Goal: Find specific page/section: Find specific page/section

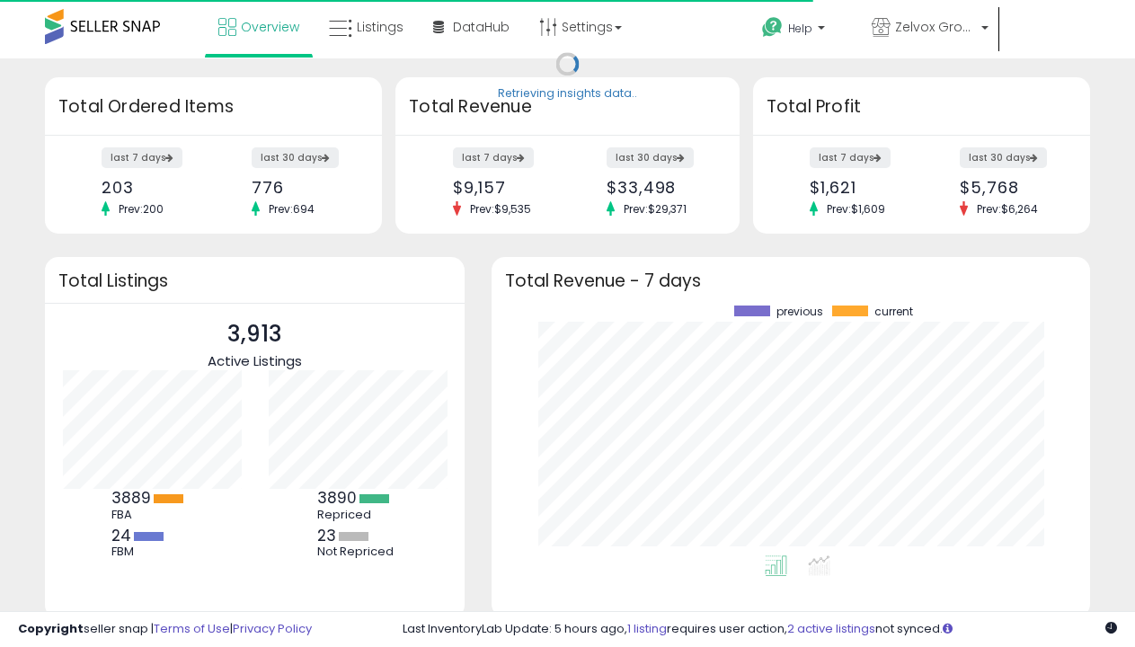
scroll to position [250, 563]
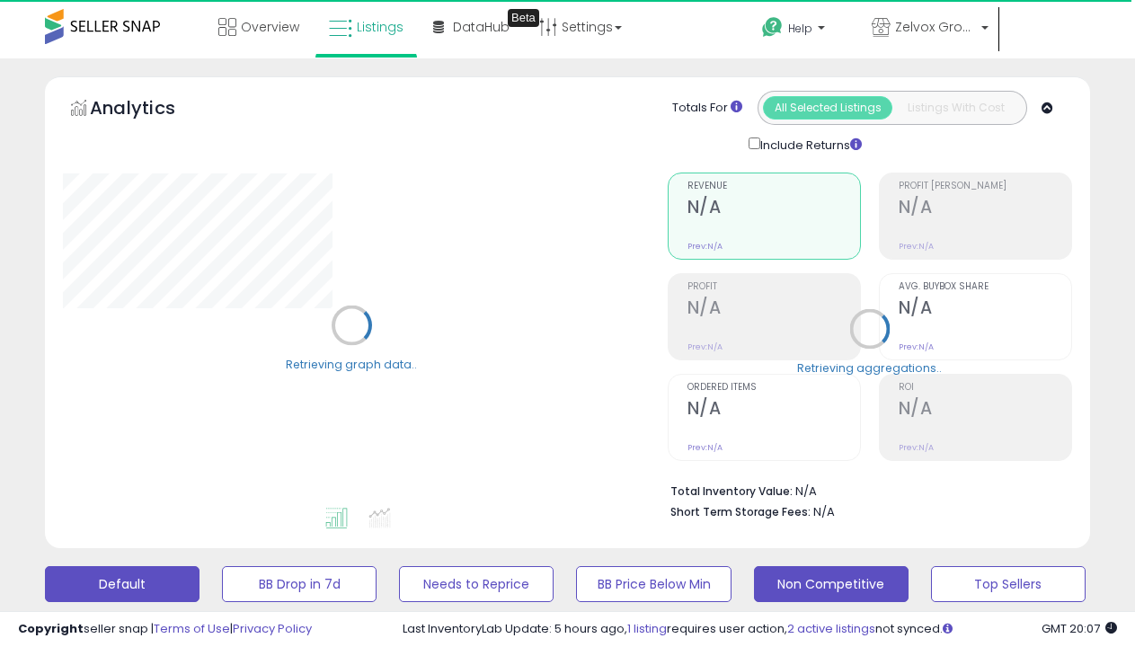
click at [831, 583] on button "Non Competitive" at bounding box center [831, 584] width 155 height 36
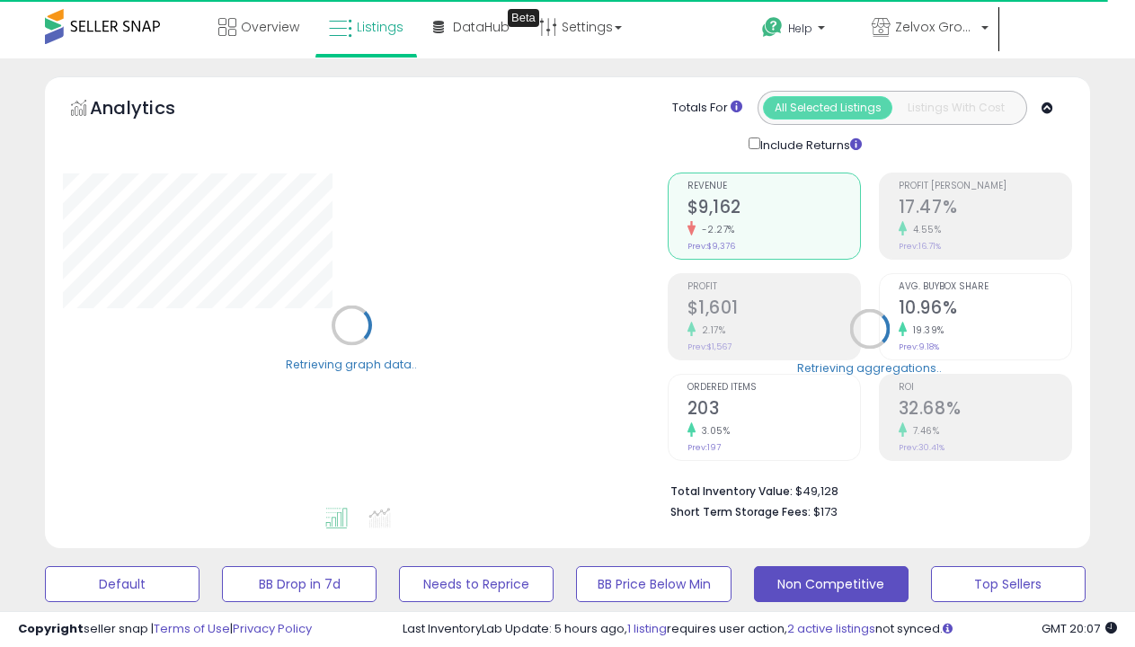
select select "**"
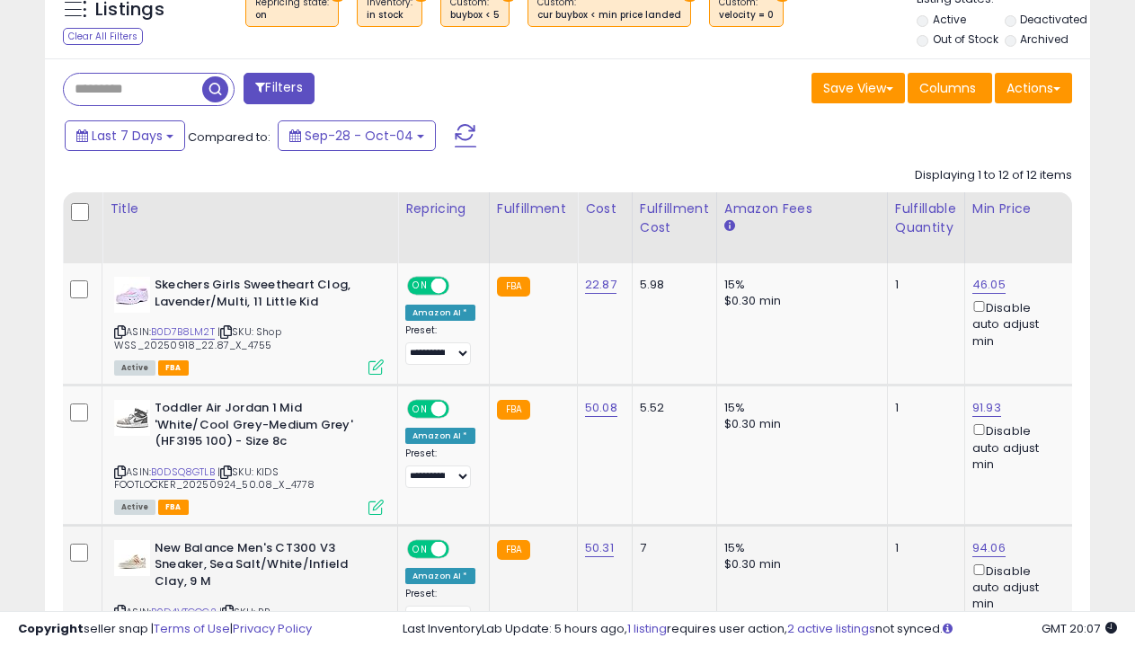
scroll to position [841, 0]
